Goal: Browse casually: Explore the website without a specific task or goal

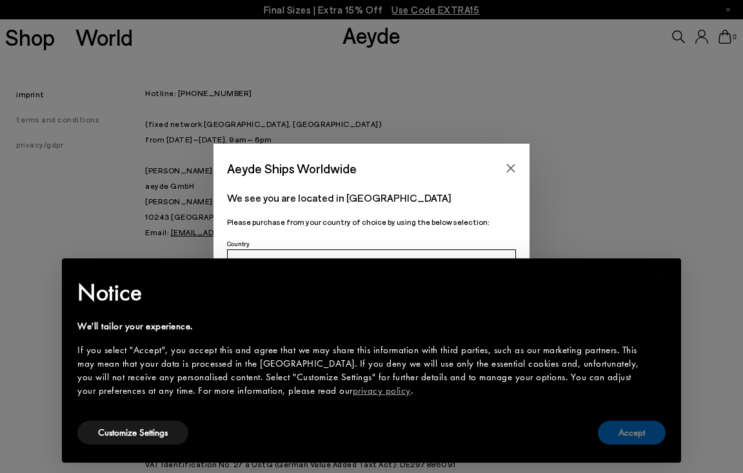
click at [634, 440] on button "Accept" at bounding box center [632, 433] width 68 height 24
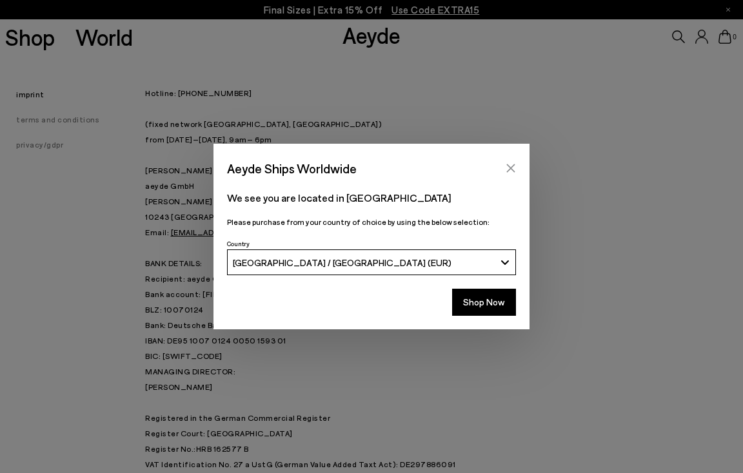
click at [510, 171] on icon "Close" at bounding box center [510, 168] width 10 height 10
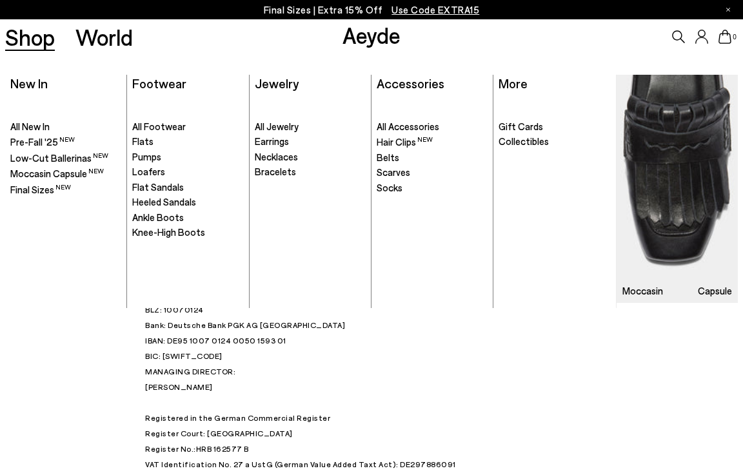
click at [35, 46] on link "Shop" at bounding box center [30, 37] width 50 height 23
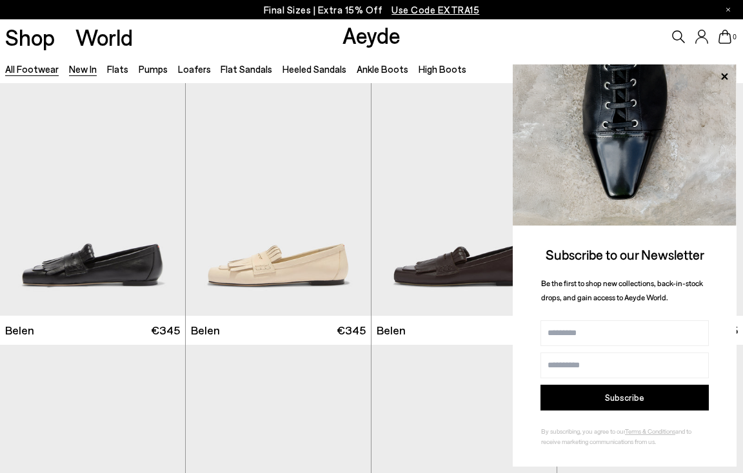
click at [86, 71] on link "New In" at bounding box center [83, 69] width 28 height 12
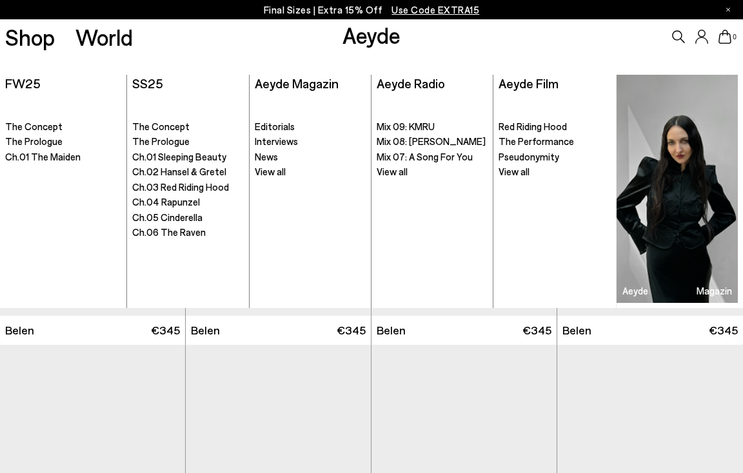
click at [681, 244] on img at bounding box center [676, 189] width 121 height 228
